Goal: Information Seeking & Learning: Learn about a topic

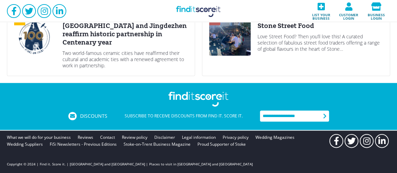
scroll to position [353, 0]
click at [46, 135] on link "What we will do for your business" at bounding box center [39, 137] width 64 height 7
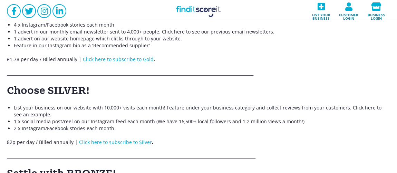
scroll to position [209, 0]
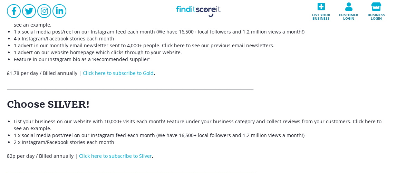
drag, startPoint x: 46, startPoint y: 86, endPoint x: 4, endPoint y: 85, distance: 41.1
click at [4, 85] on div "What Find it Score it can do for your business Find it Score it is a local webs…" at bounding box center [198, 59] width 397 height 340
click at [228, 77] on div "What Find it Score it can do for your business Find it Score it is a local webs…" at bounding box center [199, 59] width 384 height 340
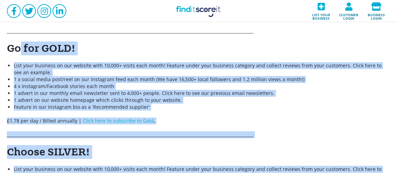
scroll to position [118, 0]
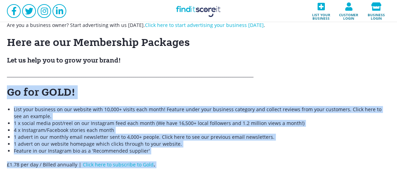
drag, startPoint x: 174, startPoint y: 69, endPoint x: 0, endPoint y: 93, distance: 175.8
click at [0, 93] on div "What Find it Score it can do for your business Find it Score it is a local webs…" at bounding box center [198, 150] width 397 height 368
copy div "Lo ips DOLO! Sita cons adipisci el sed doeiusm temp 82,443+ incidi utla etdol! …"
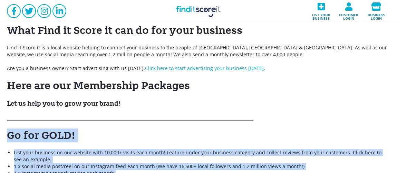
scroll to position [0, 0]
